Goal: Task Accomplishment & Management: Use online tool/utility

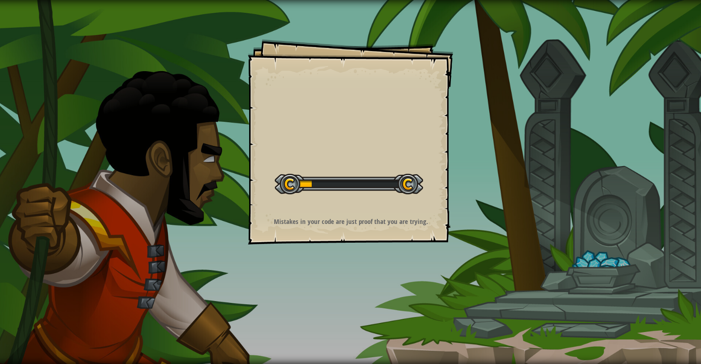
click at [334, 214] on div "Goals Start Level Error loading from server. Try refreshing the page. You'll ne…" at bounding box center [350, 141] width 205 height 205
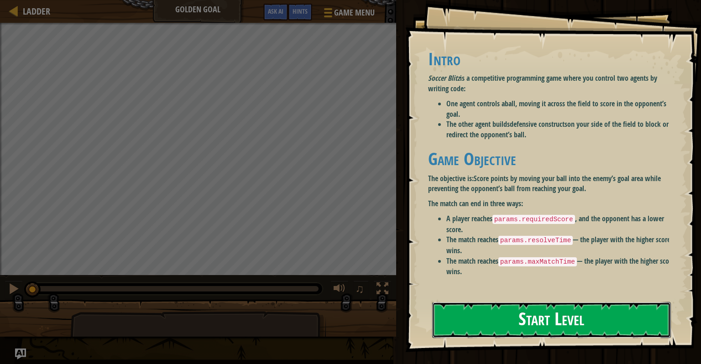
click at [523, 320] on button "Start Level" at bounding box center [551, 320] width 239 height 36
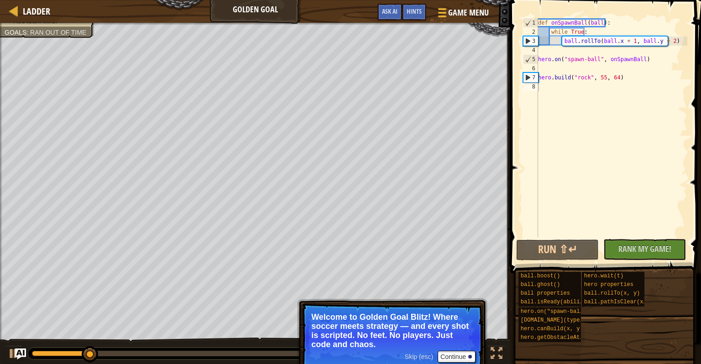
click at [424, 317] on p "Welcome to Golden Goal Blitz! Where soccer meets strategy — and every shot is s…" at bounding box center [392, 331] width 162 height 37
click at [425, 318] on p "Welcome to Golden Goal Blitz! Where soccer meets strategy — and every shot is s…" at bounding box center [392, 331] width 162 height 37
click at [536, 70] on div "6" at bounding box center [530, 68] width 15 height 9
click at [541, 70] on div "def onSpawnBall ( ball ) : while True : ball . rollTo ( ball . x + 1 , ball . y…" at bounding box center [611, 136] width 151 height 237
drag, startPoint x: 549, startPoint y: 63, endPoint x: 561, endPoint y: 114, distance: 52.4
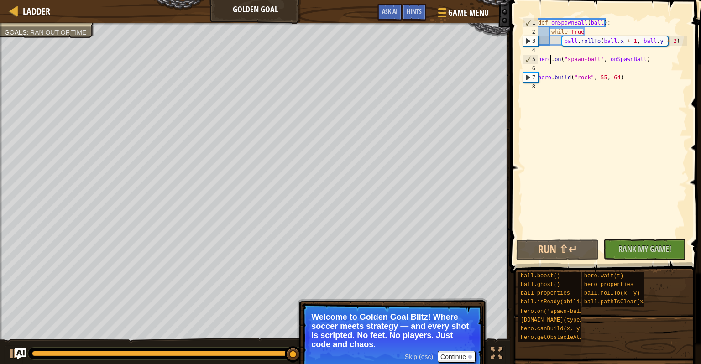
click at [561, 114] on div "def onSpawnBall ( ball ) : while True : ball . rollTo ( ball . x + 1 , ball . y…" at bounding box center [611, 136] width 151 height 237
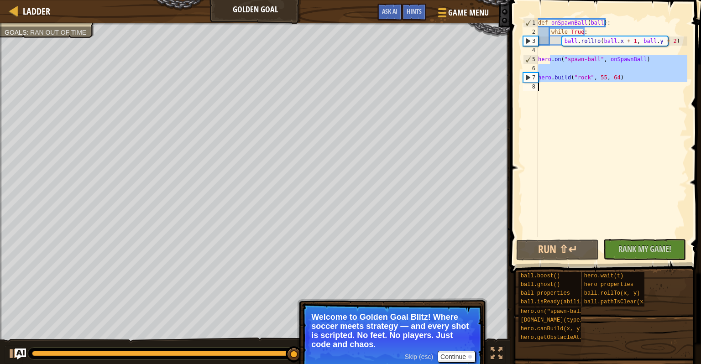
type textarea "[DOMAIN_NAME]("rock", 55, 64)"
click at [570, 87] on div "def onSpawnBall ( ball ) : while True : ball . rollTo ( ball . x + 1 , ball . y…" at bounding box center [611, 127] width 151 height 219
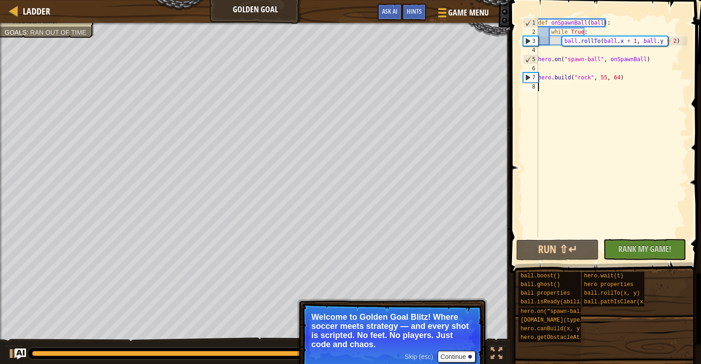
click at [385, 318] on p "Welcome to Golden Goal Blitz! Where soccer meets strategy — and every shot is s…" at bounding box center [392, 331] width 162 height 37
click at [383, 319] on p "Welcome to Golden Goal Blitz! Where soccer meets strategy — and every shot is s…" at bounding box center [392, 331] width 162 height 37
click at [552, 94] on div "def onSpawnBall ( ball ) : while True : ball . rollTo ( ball . x + 1 , ball . y…" at bounding box center [611, 136] width 151 height 237
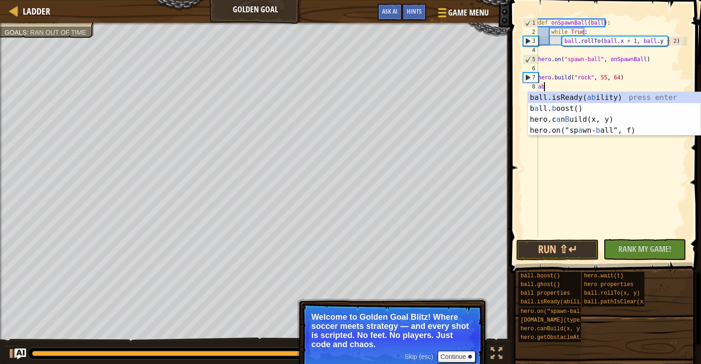
scroll to position [4, 0]
click at [552, 94] on div "ball.isReady( ab ility) press enter b a ll. b oost() press enter hero.c a n B u…" at bounding box center [614, 125] width 173 height 66
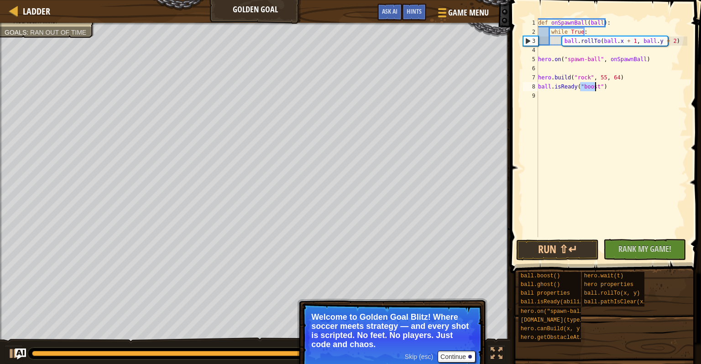
type textarea "ball.isReady("boost")"
click at [604, 92] on div "def onSpawnBall ( ball ) : while True : ball . rollTo ( ball . x + 1 , ball . y…" at bounding box center [611, 136] width 151 height 237
click at [550, 107] on div "def onSpawnBall ( ball ) : while True : ball . rollTo ( ball . x + 1 , ball . y…" at bounding box center [611, 136] width 151 height 237
type textarea "h"
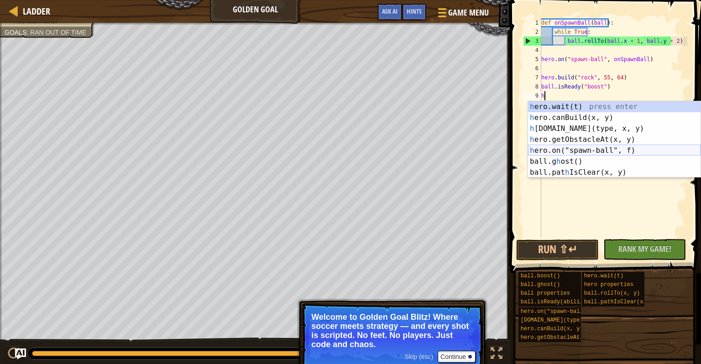
click at [545, 161] on div "h ero.wait(t) press enter h ero.canBuild(x, y) press enter h [DOMAIN_NAME](type…" at bounding box center [614, 150] width 173 height 99
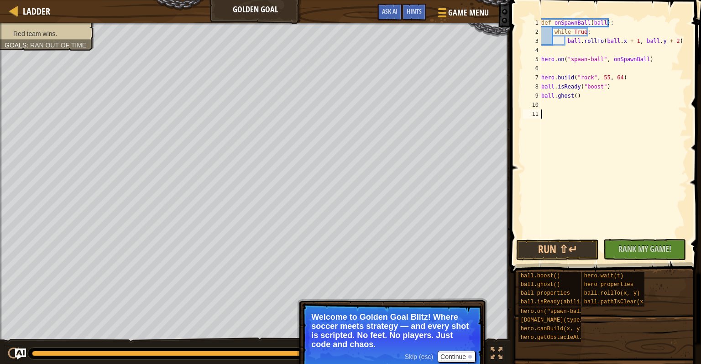
click at [548, 153] on div "def onSpawnBall ( ball ) : while True : ball . rollTo ( ball . x + 1 , ball . y…" at bounding box center [614, 136] width 148 height 237
type textarea "giga [PERSON_NAME] 7'12./9exi29"
